Goal: Navigation & Orientation: Understand site structure

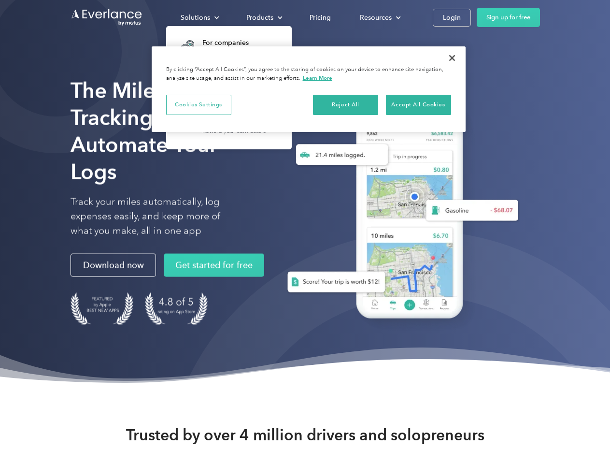
click at [200, 17] on div "Solutions" at bounding box center [195, 18] width 29 height 12
click at [263, 17] on div "Products" at bounding box center [260, 18] width 27 height 12
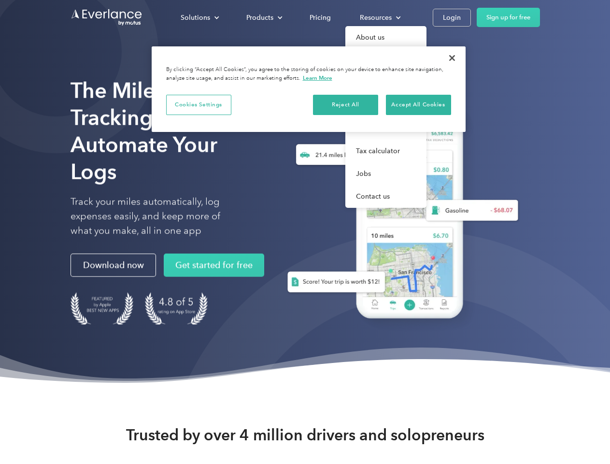
click at [379, 17] on div "Resources" at bounding box center [376, 18] width 32 height 12
click at [199, 104] on button "Cookies Settings" at bounding box center [198, 105] width 65 height 20
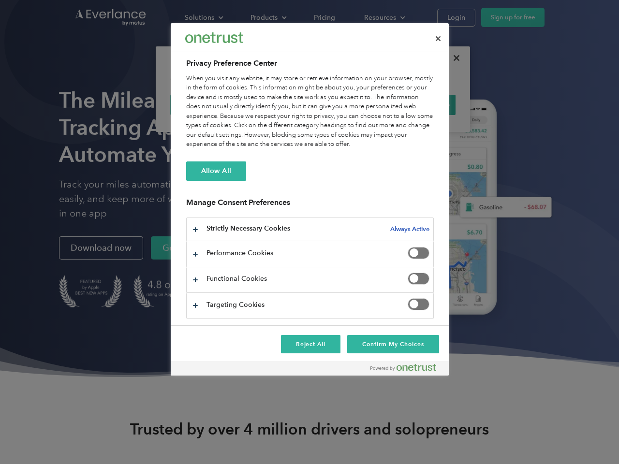
click at [346, 104] on div "When you visit any website, it may store or retrieve information on your browse…" at bounding box center [309, 111] width 247 height 75
click at [419, 104] on div "When you visit any website, it may store or retrieve information on your browse…" at bounding box center [309, 111] width 247 height 75
click at [452, 58] on div at bounding box center [309, 232] width 619 height 464
